Goal: Check status: Check status

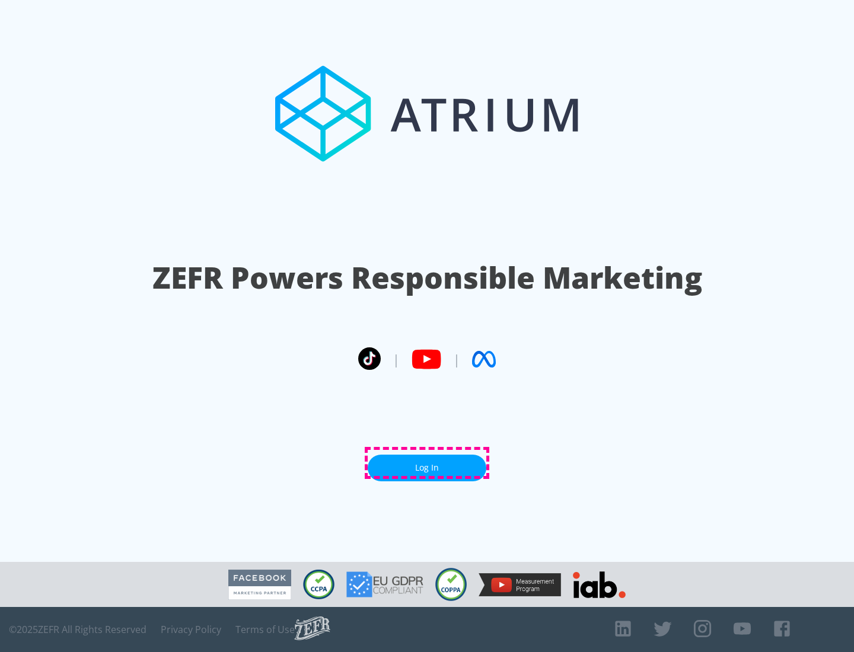
click at [427, 463] on link "Log In" at bounding box center [427, 468] width 119 height 27
